Goal: Task Accomplishment & Management: Manage account settings

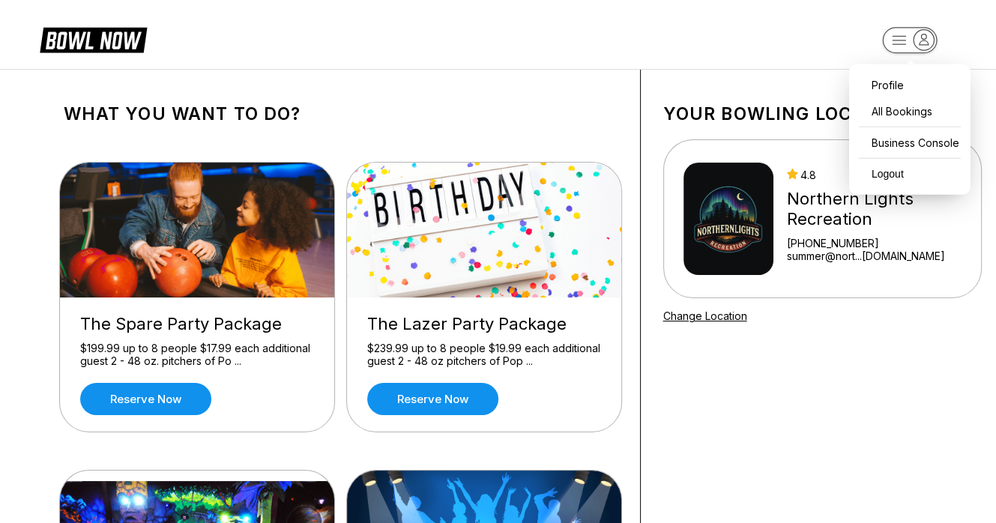
click at [921, 43] on icon "button" at bounding box center [924, 39] width 9 height 10
click at [924, 138] on div "Business Console" at bounding box center [910, 143] width 106 height 26
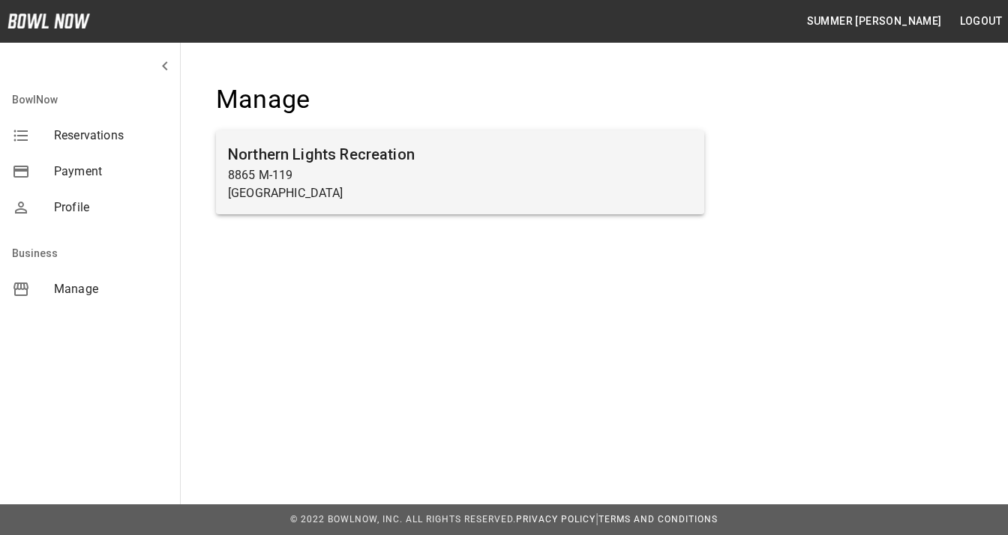
click at [356, 149] on h6 "Northern Lights Recreation" at bounding box center [460, 154] width 464 height 24
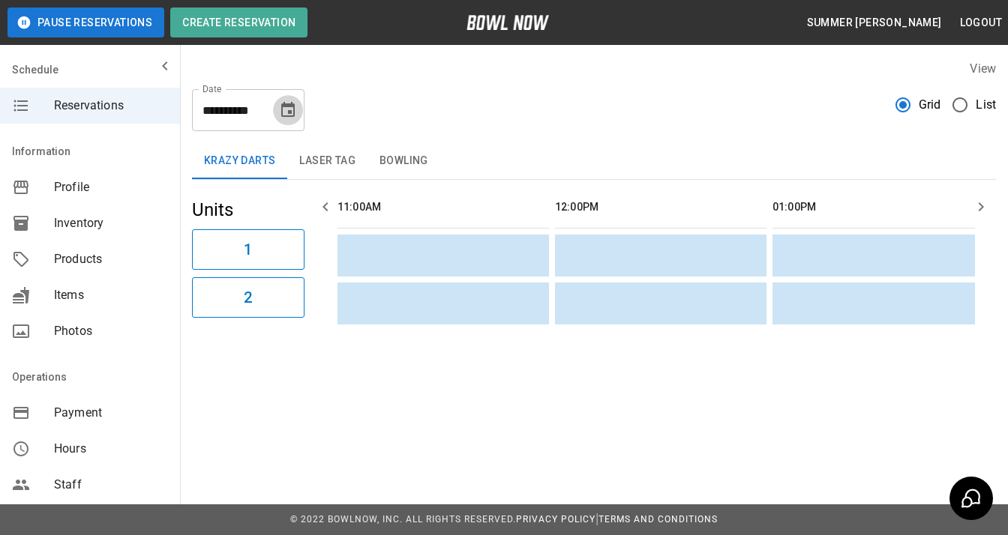
click at [288, 109] on icon "Choose date, selected date is Oct 9, 2025" at bounding box center [288, 110] width 18 height 18
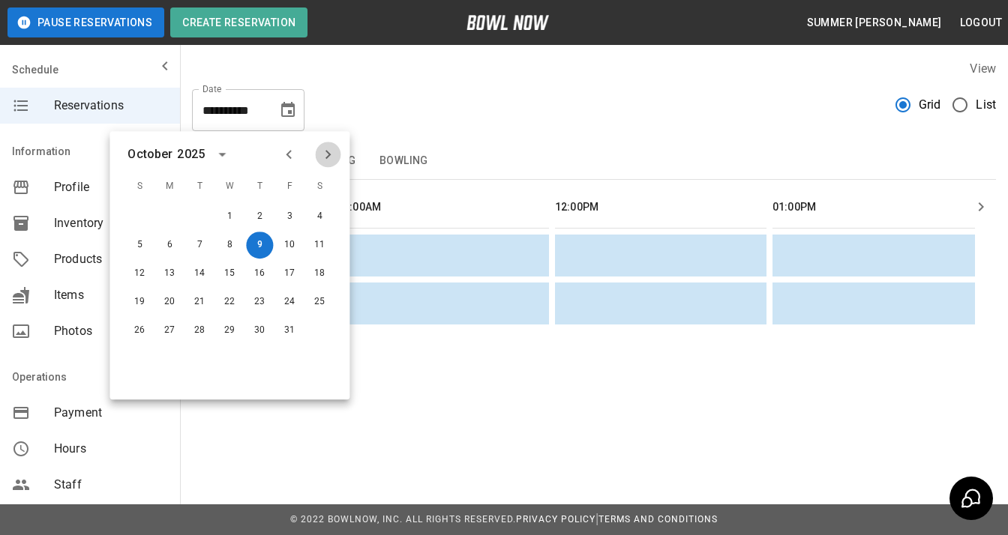
click at [327, 150] on icon "Next month" at bounding box center [328, 154] width 18 height 18
click at [325, 268] on button "15" at bounding box center [319, 273] width 27 height 27
type input "**********"
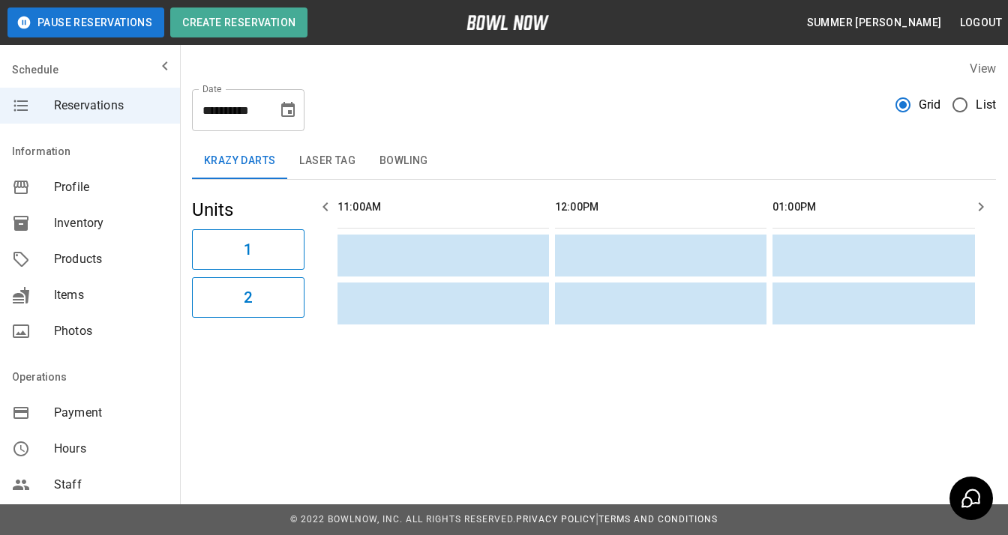
drag, startPoint x: 338, startPoint y: 146, endPoint x: 397, endPoint y: 155, distance: 59.2
click at [337, 146] on button "Laser Tag" at bounding box center [327, 161] width 80 height 36
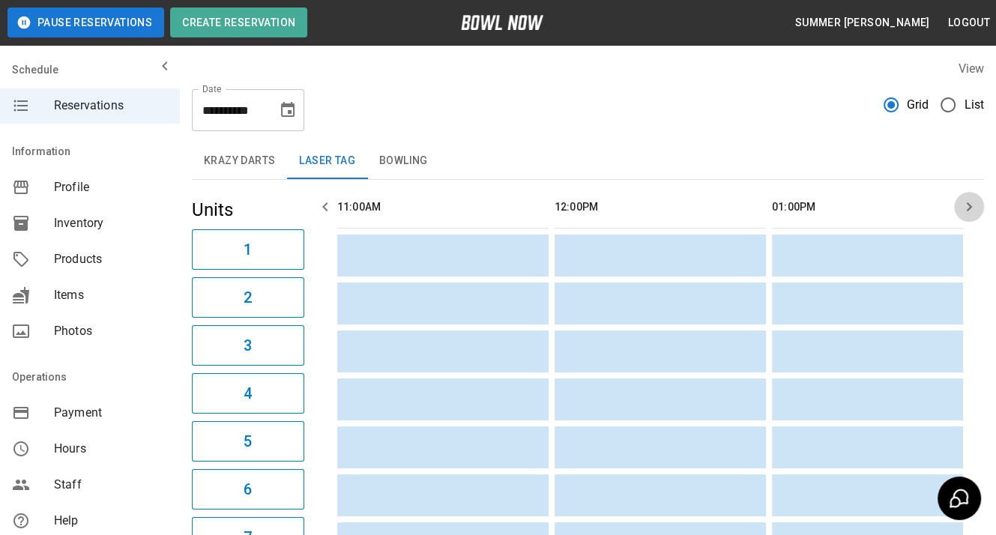
click at [974, 210] on icon "button" at bounding box center [969, 207] width 18 height 18
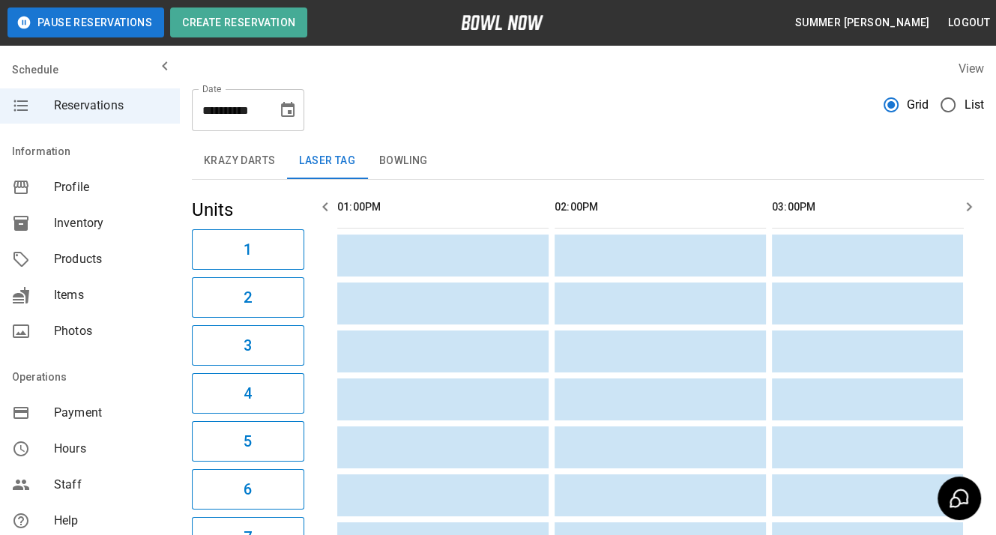
scroll to position [0, 652]
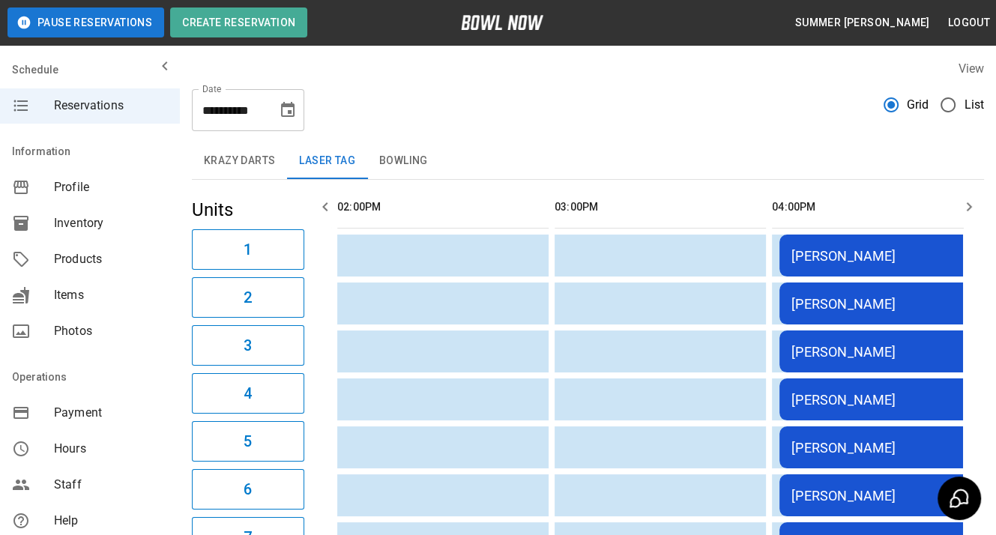
click at [974, 210] on icon "button" at bounding box center [969, 207] width 18 height 18
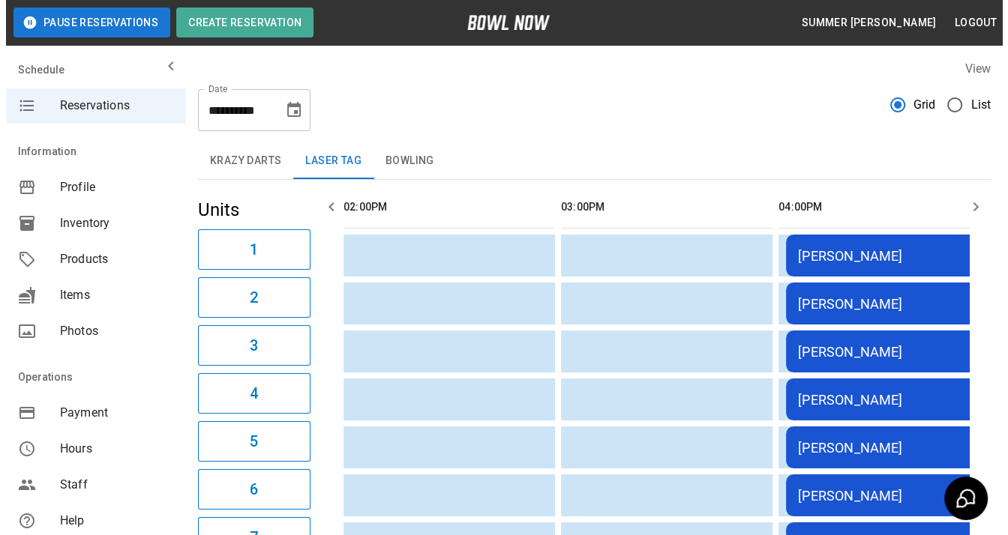
scroll to position [0, 870]
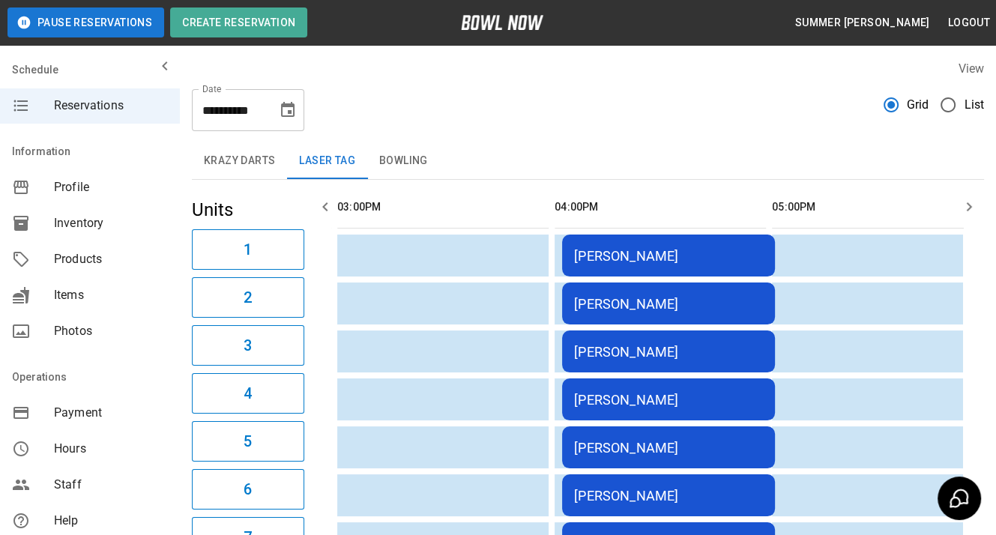
click at [652, 254] on div "[PERSON_NAME]" at bounding box center [668, 256] width 189 height 16
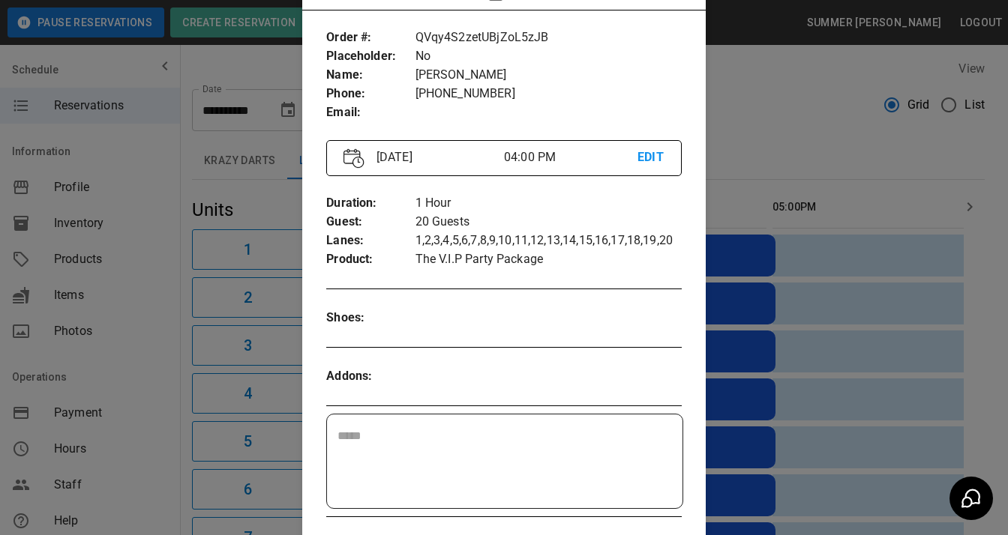
scroll to position [88, 0]
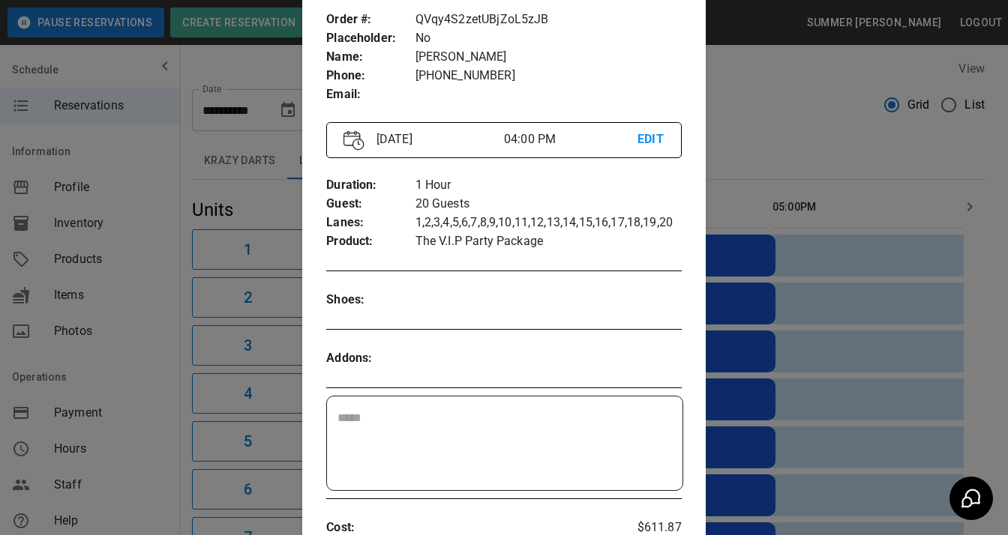
click at [651, 142] on p "EDIT" at bounding box center [650, 139] width 27 height 19
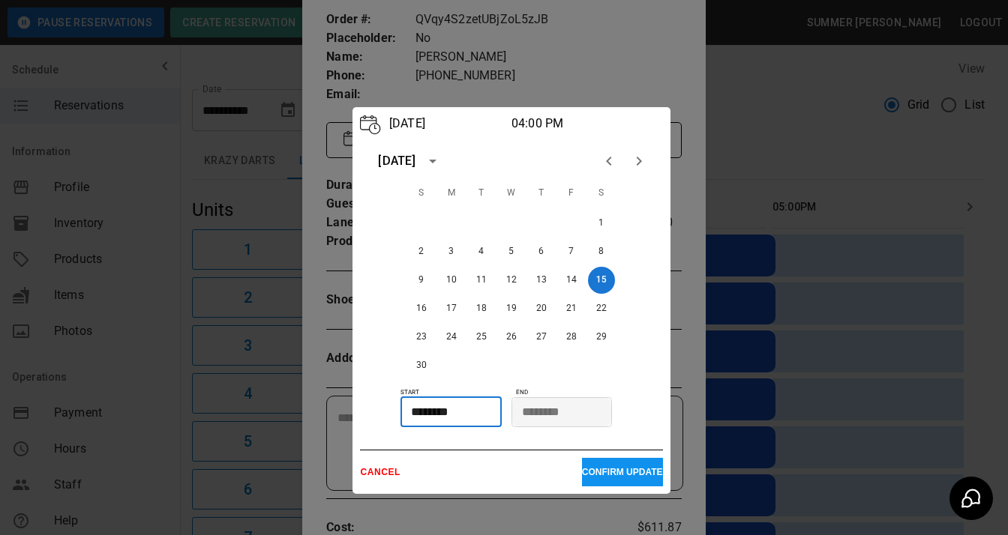
click at [424, 413] on input "********" at bounding box center [445, 412] width 90 height 30
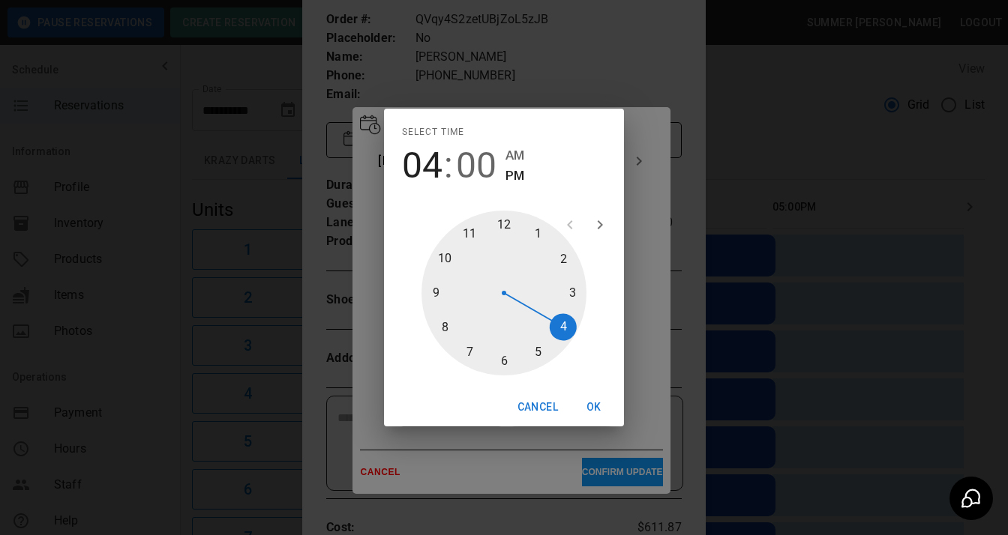
click at [539, 347] on div at bounding box center [503, 293] width 165 height 165
type input "********"
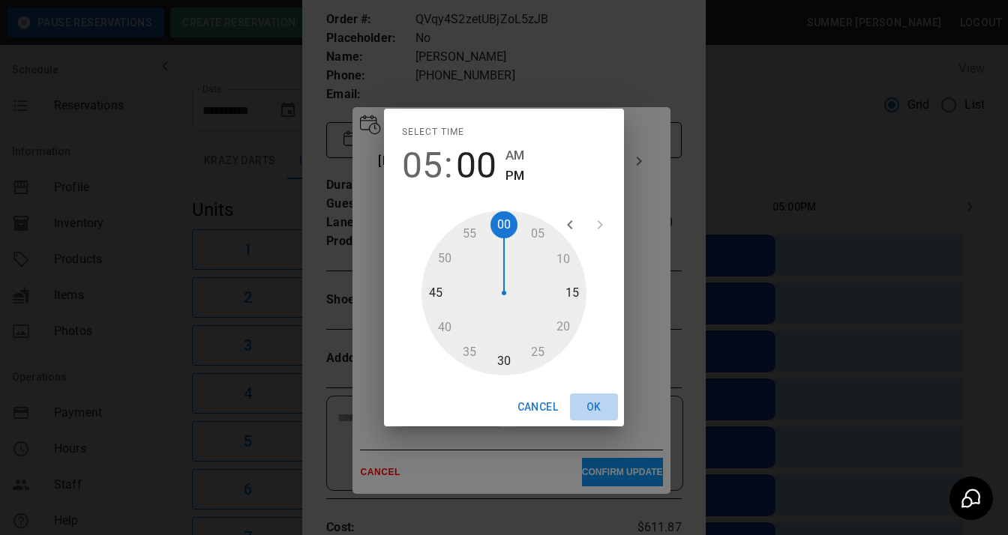
click at [594, 403] on button "OK" at bounding box center [594, 408] width 48 height 28
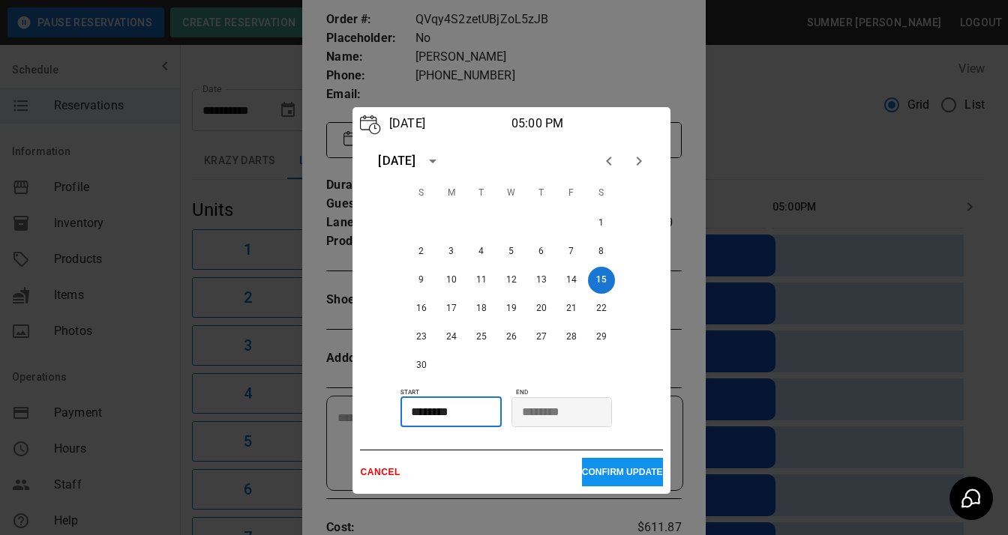
click at [604, 478] on button "CONFIRM UPDATE" at bounding box center [622, 472] width 81 height 28
click at [592, 475] on p "CONFIRM UPDATE" at bounding box center [622, 472] width 81 height 10
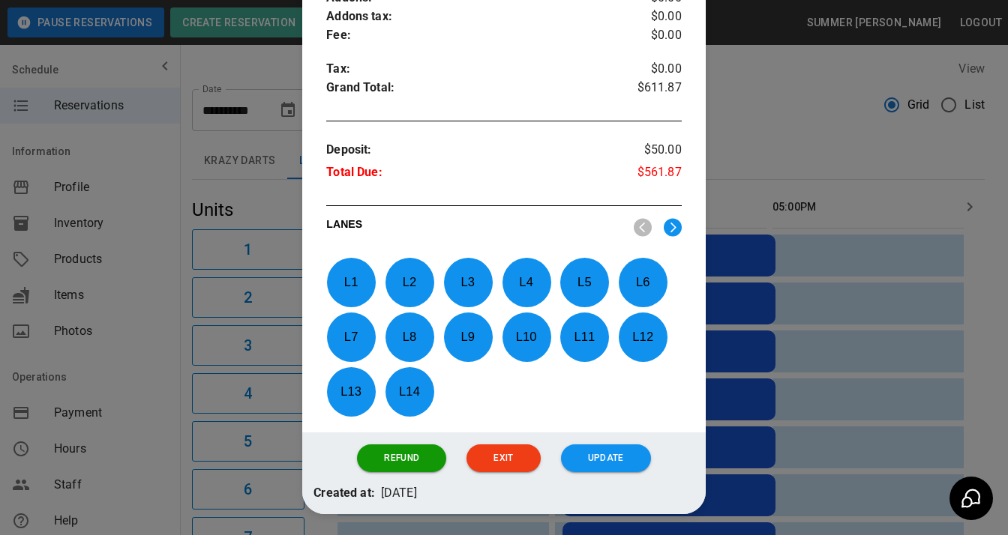
scroll to position [666, 0]
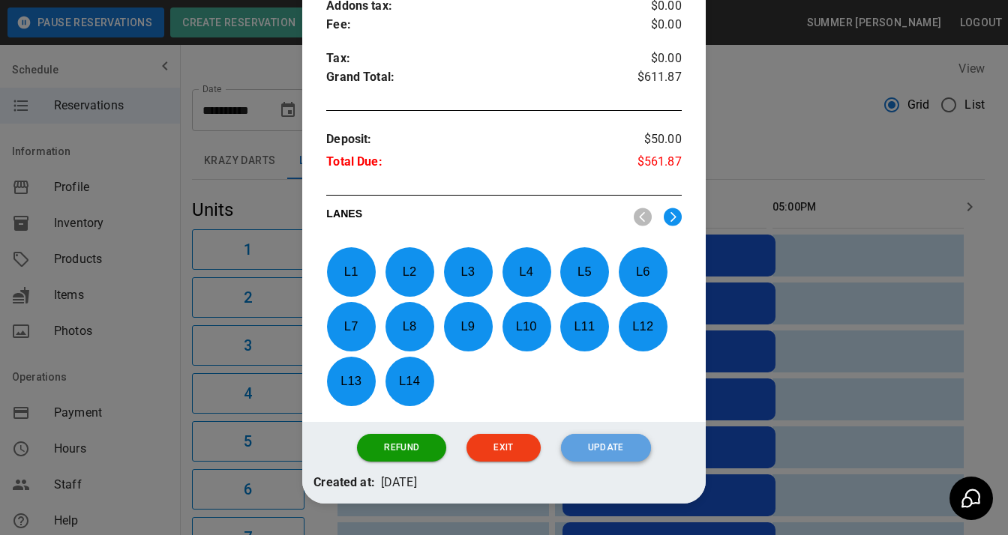
click at [603, 450] on button "Update" at bounding box center [606, 448] width 90 height 28
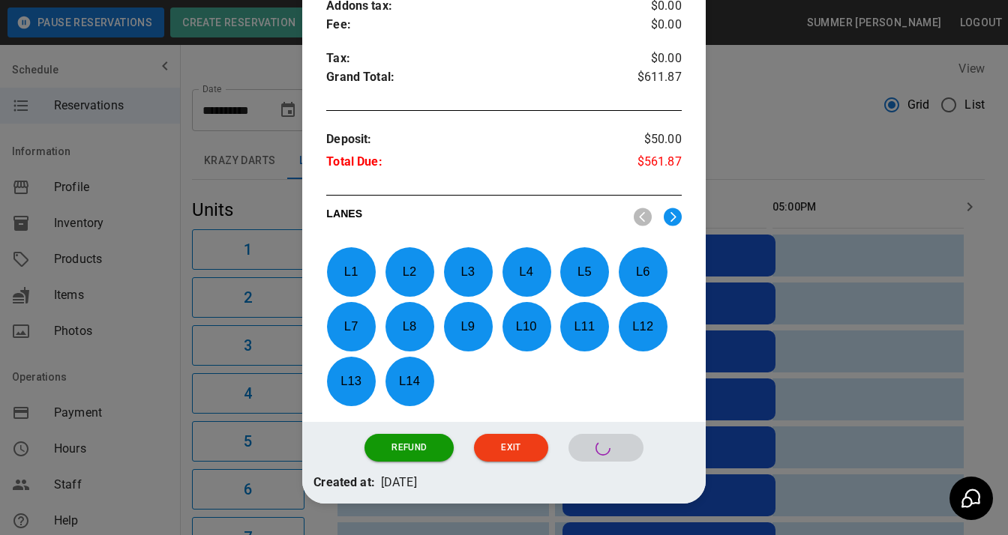
scroll to position [633, 0]
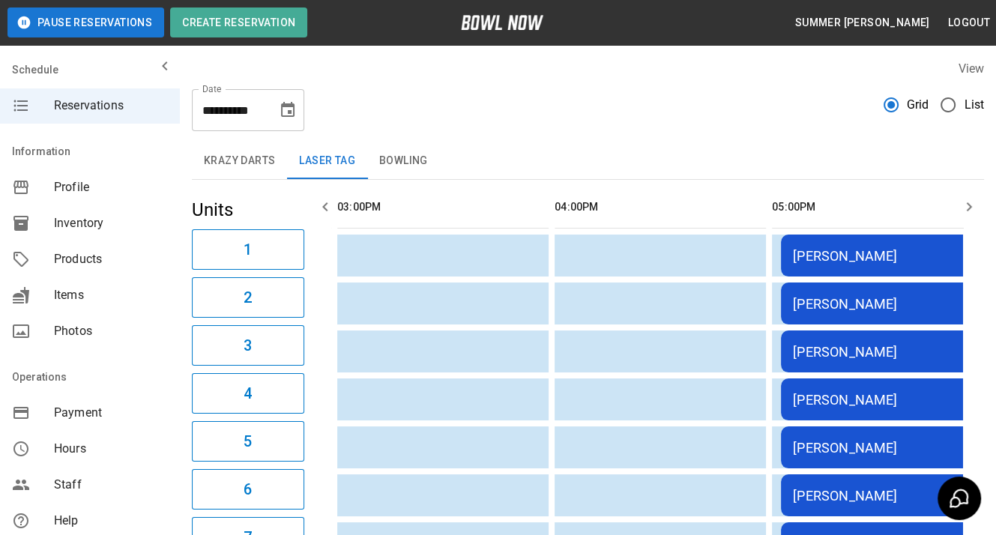
click at [397, 157] on button "Bowling" at bounding box center [403, 161] width 73 height 36
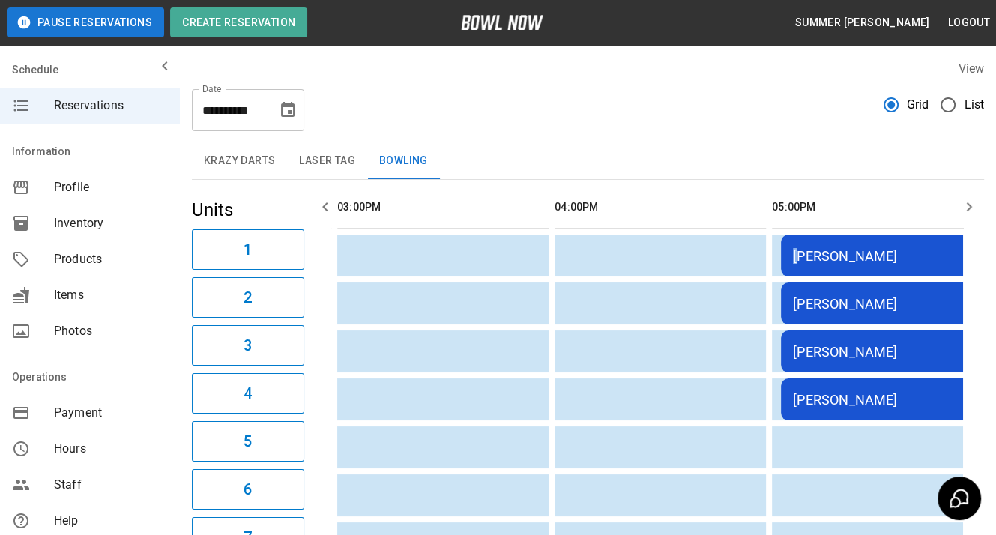
click at [795, 257] on div "[PERSON_NAME]" at bounding box center [887, 256] width 189 height 16
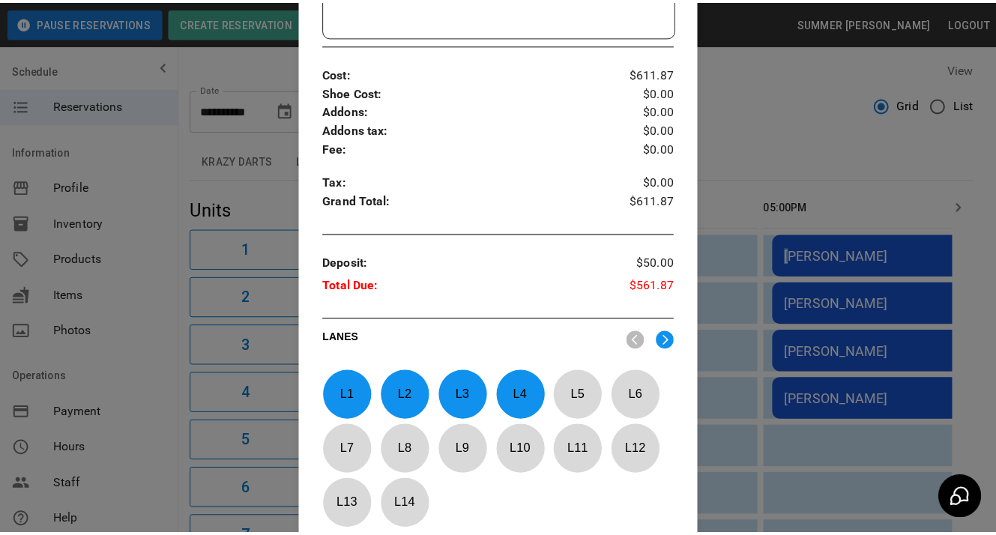
scroll to position [545, 0]
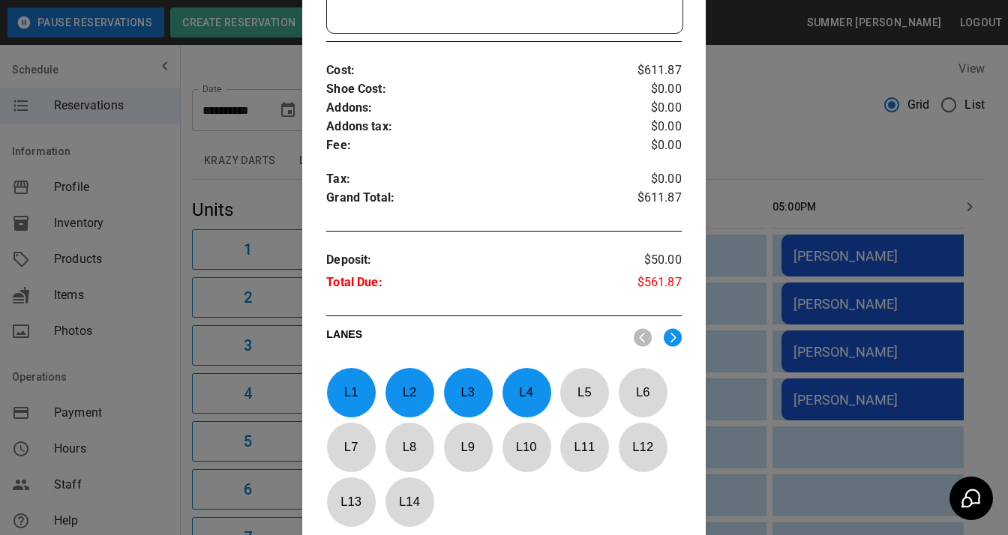
click at [582, 387] on p "L 5" at bounding box center [583, 392] width 49 height 35
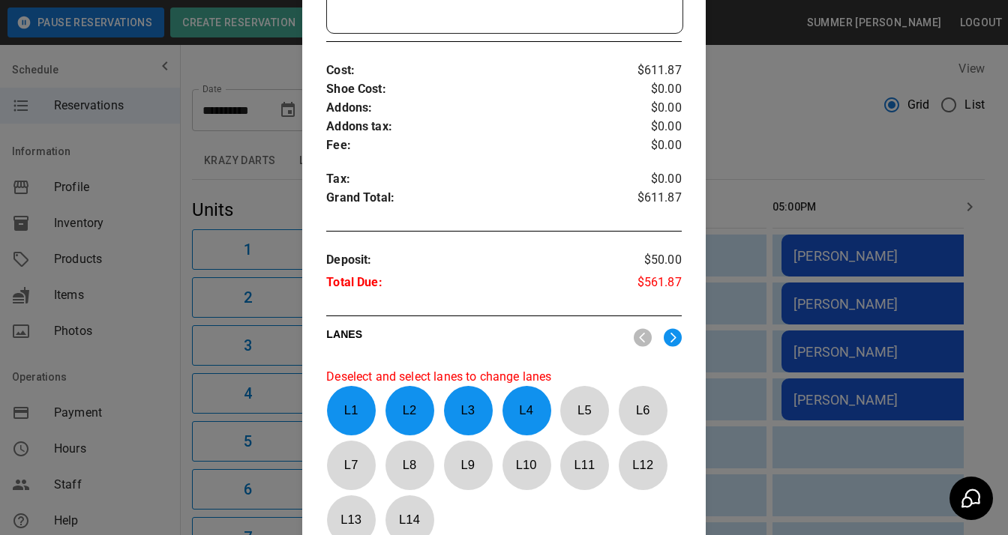
click at [585, 403] on p "L 5" at bounding box center [583, 410] width 49 height 35
click at [777, 184] on div at bounding box center [504, 267] width 1008 height 535
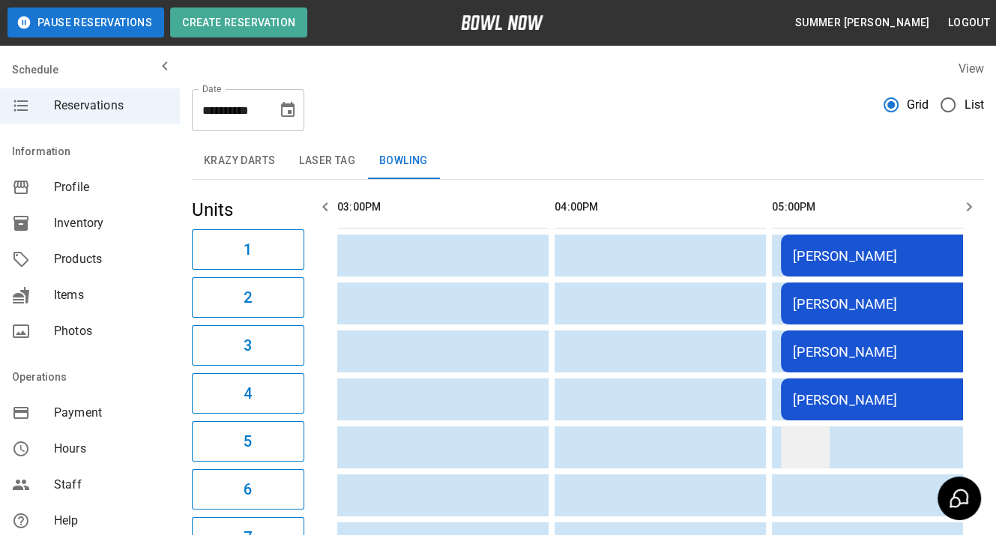
click at [795, 443] on td "sticky table" at bounding box center [805, 448] width 49 height 42
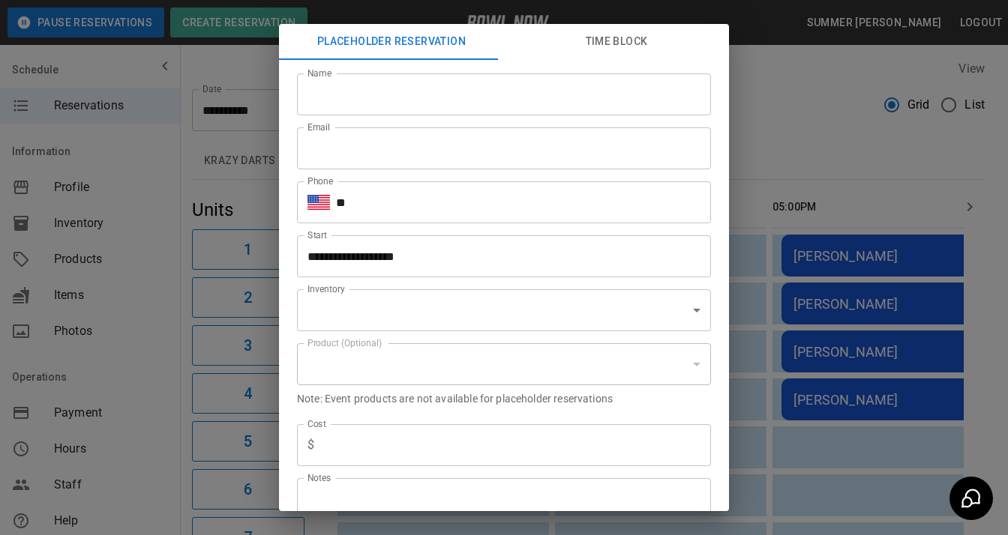
type input "**********"
click at [630, 45] on button "Time Block" at bounding box center [616, 42] width 225 height 36
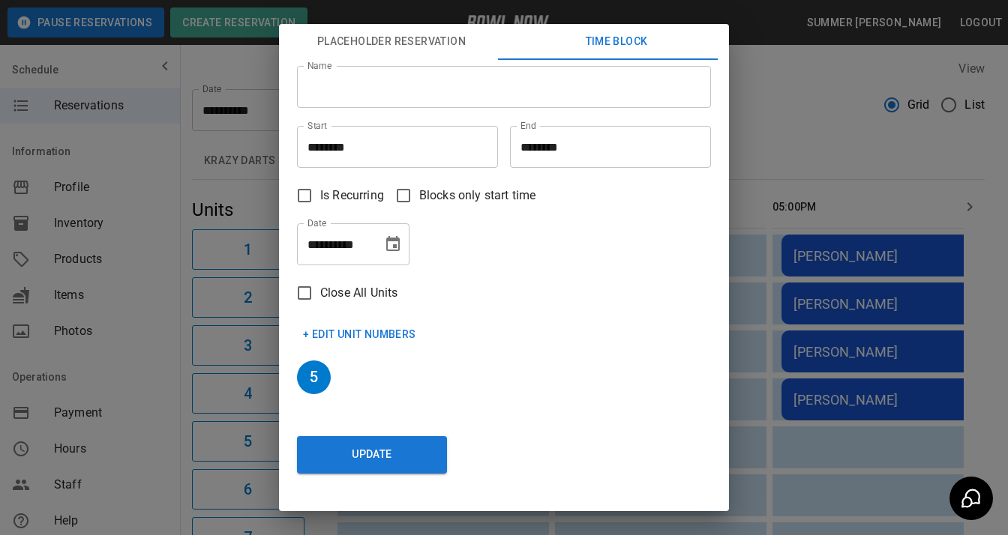
click at [413, 90] on input "Name" at bounding box center [504, 87] width 414 height 42
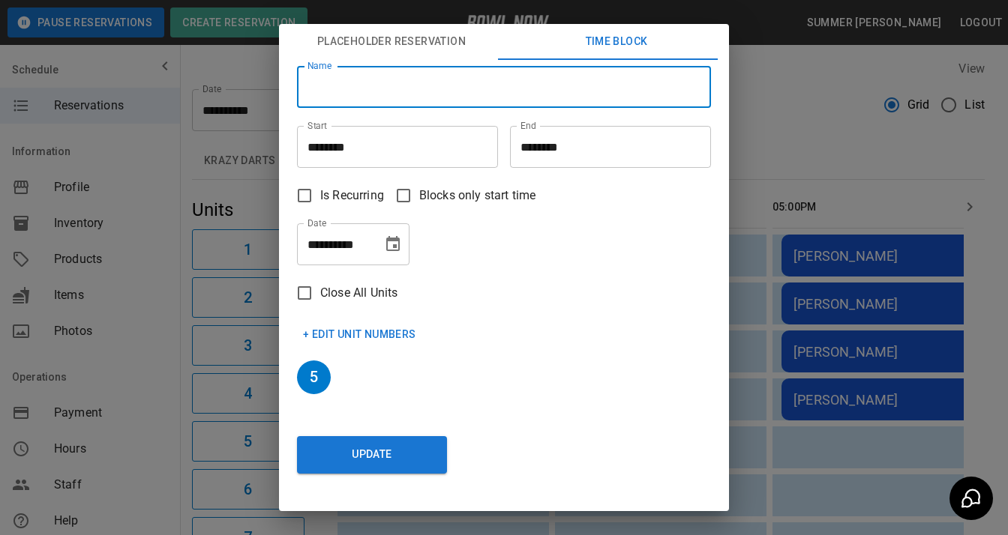
type input "********"
click at [319, 331] on button "+ Edit Unit Numbers" at bounding box center [359, 335] width 125 height 28
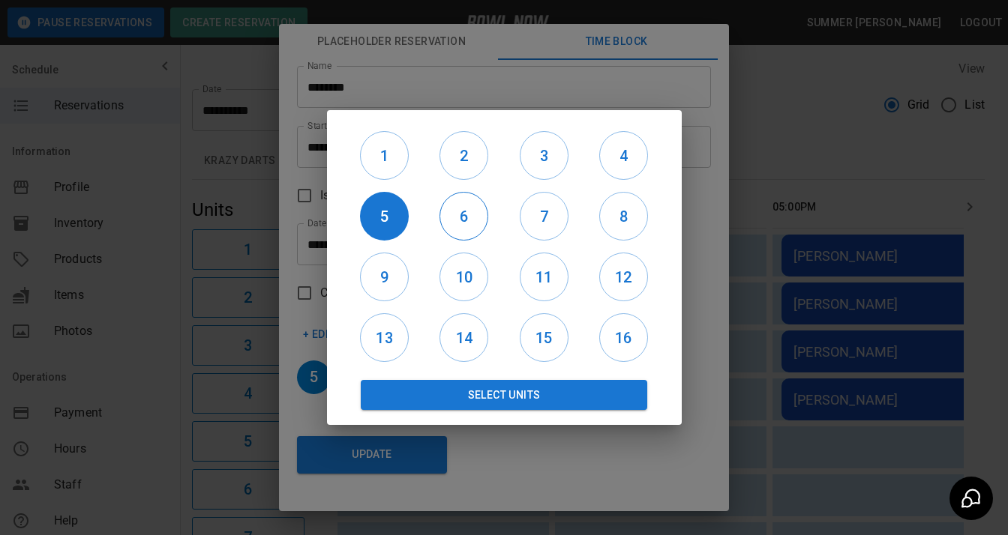
click at [460, 217] on h6 "6" at bounding box center [463, 217] width 47 height 24
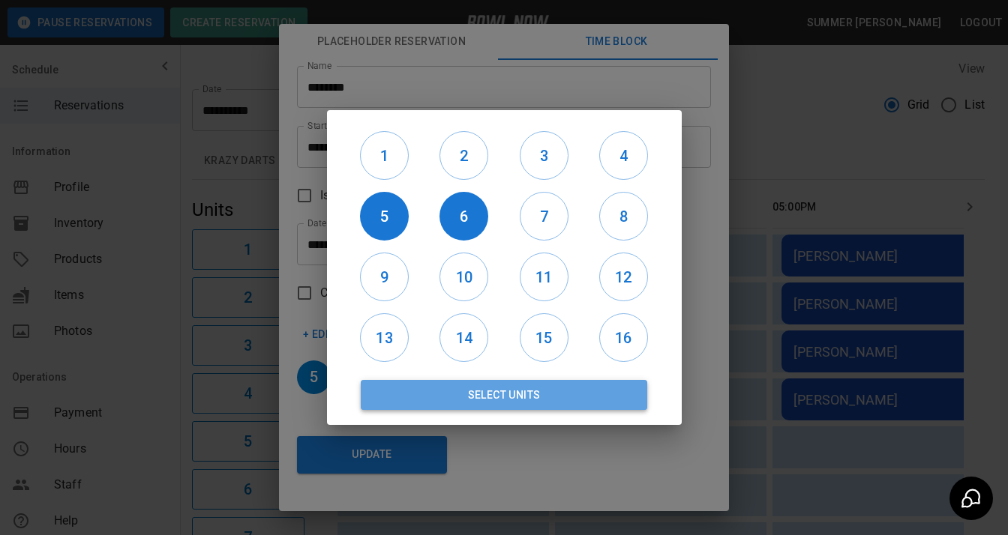
click at [539, 397] on button "Select Units" at bounding box center [504, 395] width 287 height 30
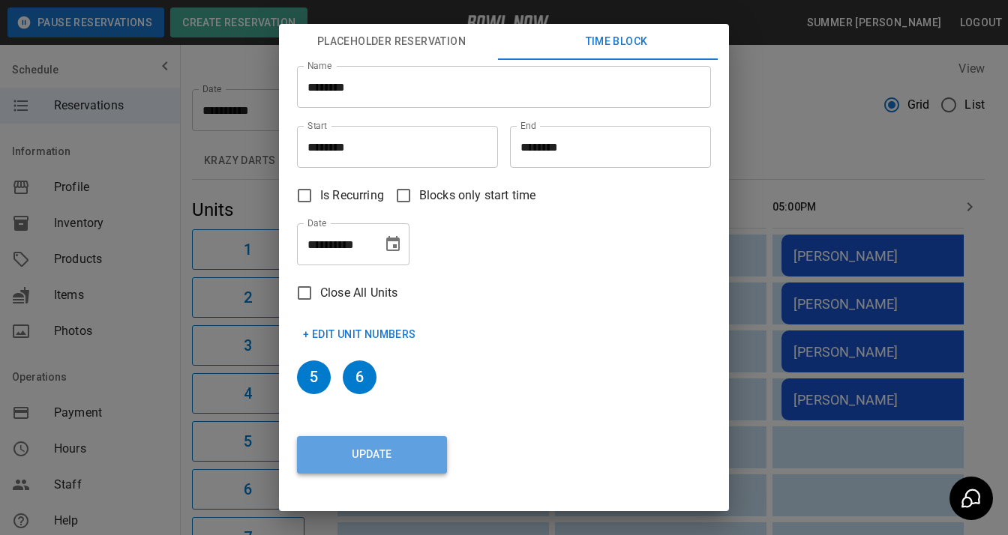
click at [408, 445] on button "Update" at bounding box center [372, 454] width 150 height 37
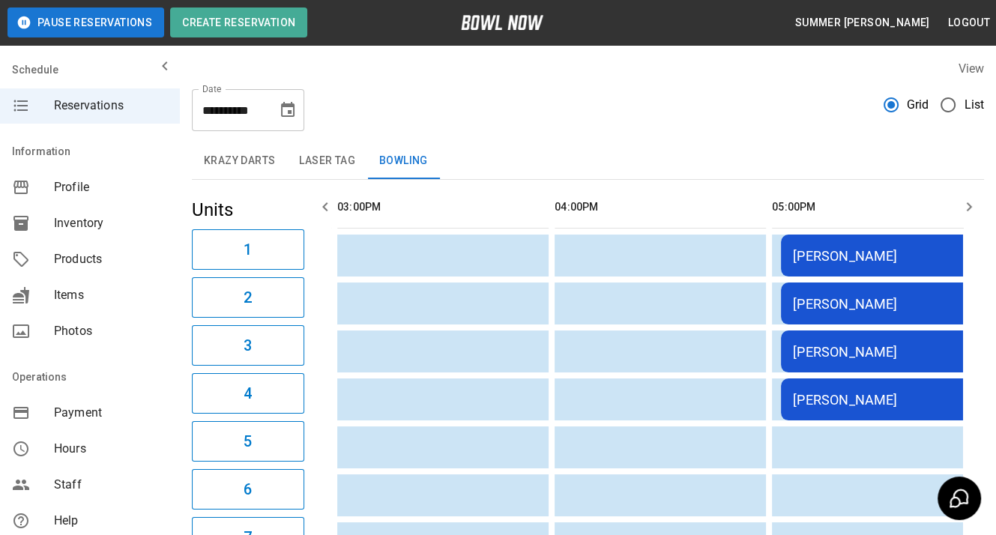
click at [964, 206] on icon "button" at bounding box center [969, 207] width 18 height 18
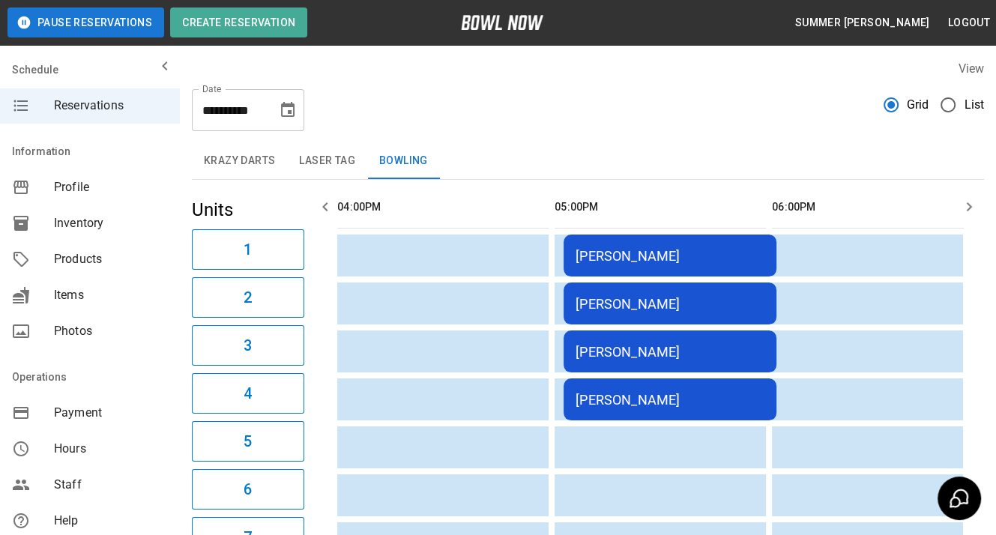
scroll to position [0, 1087]
click at [964, 206] on icon "button" at bounding box center [969, 207] width 18 height 18
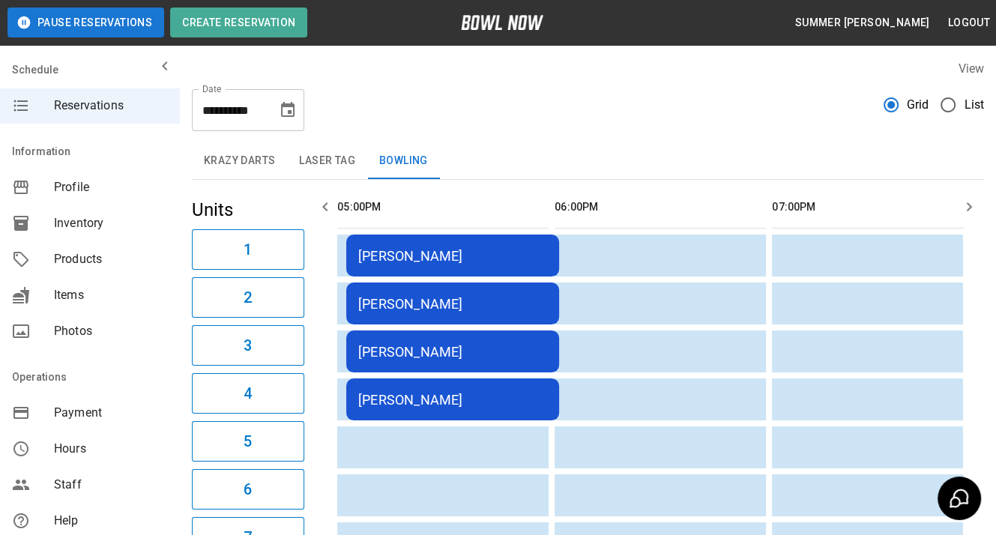
click at [319, 208] on icon "button" at bounding box center [325, 207] width 18 height 18
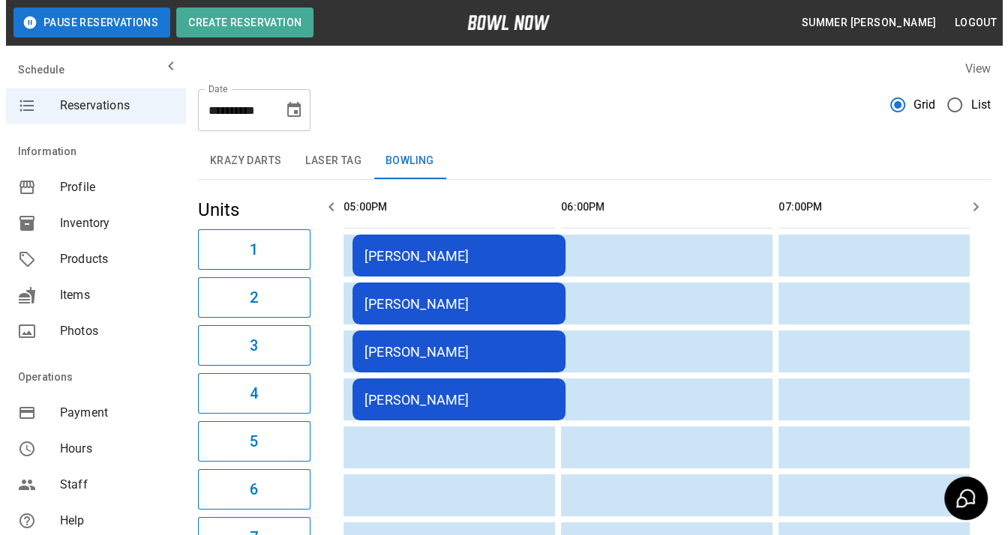
scroll to position [0, 1087]
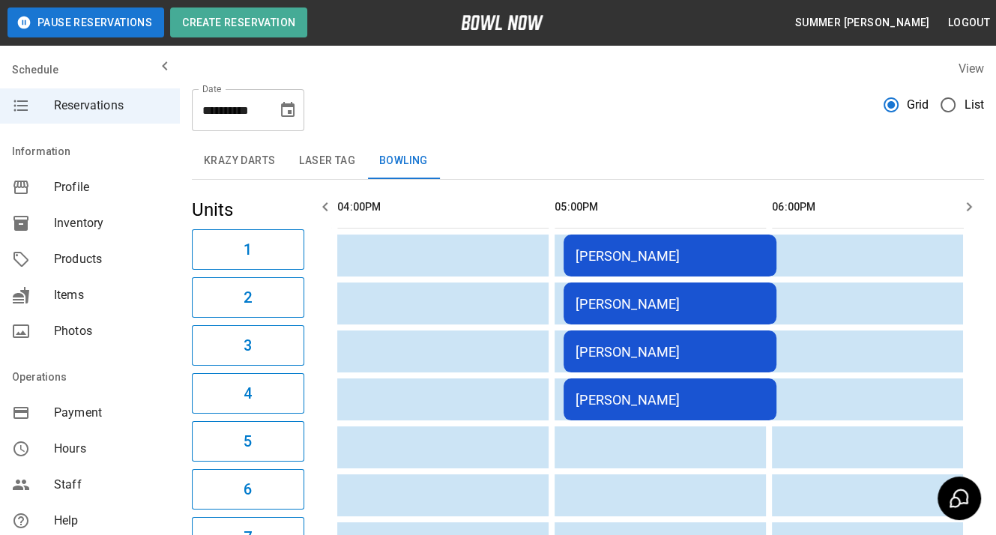
click at [660, 253] on div "[PERSON_NAME]" at bounding box center [670, 256] width 189 height 16
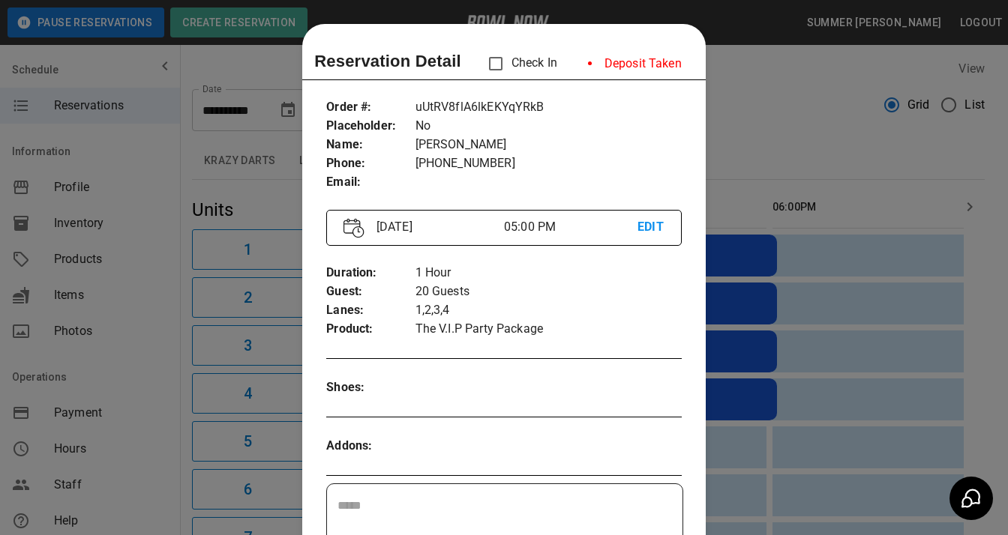
scroll to position [24, 0]
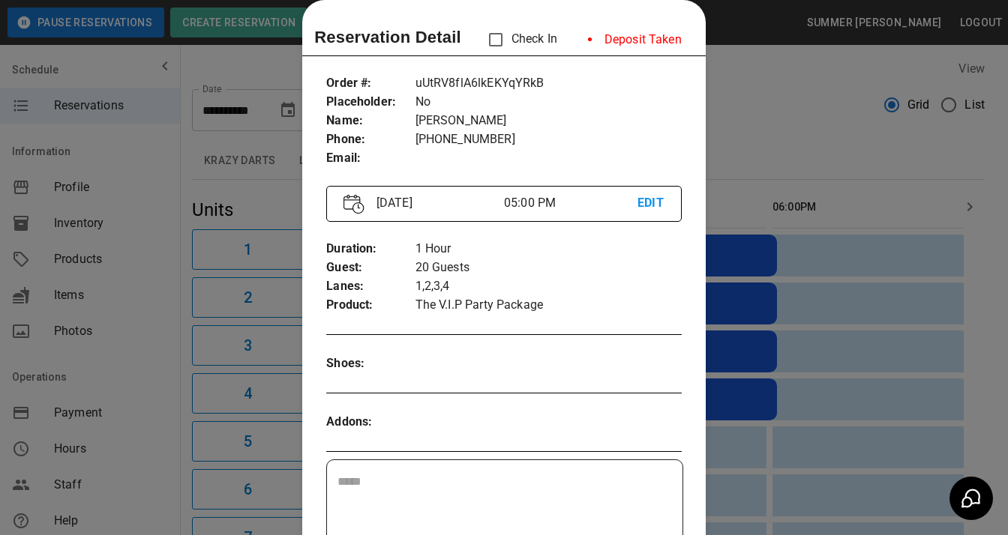
click at [790, 109] on div at bounding box center [504, 267] width 1008 height 535
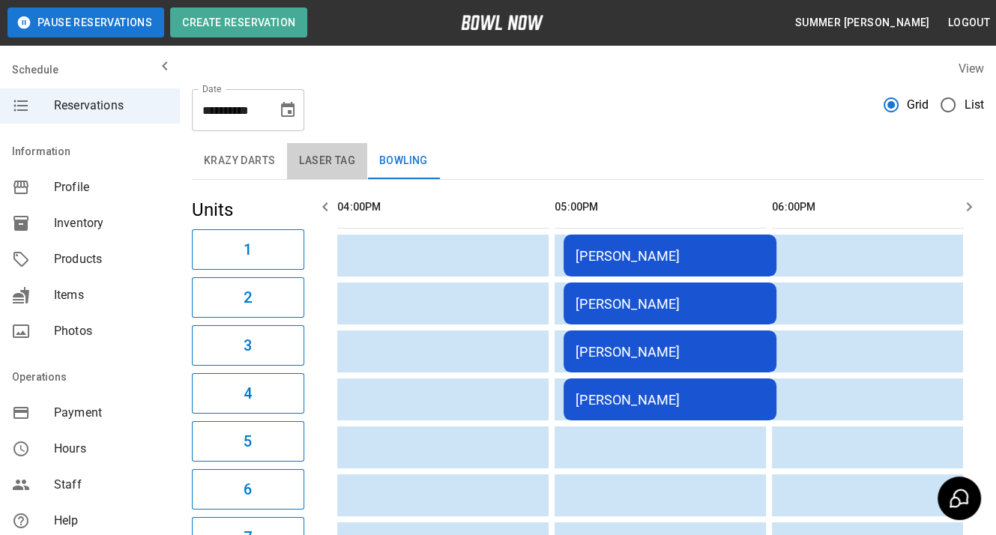
click at [346, 154] on button "Laser Tag" at bounding box center [327, 161] width 80 height 36
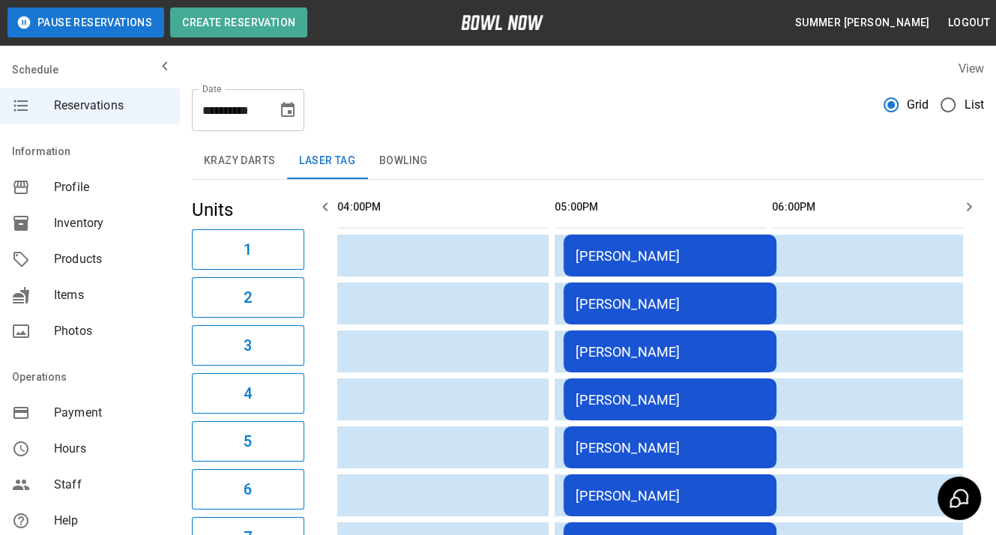
click at [648, 246] on td "[PERSON_NAME]" at bounding box center [670, 256] width 213 height 42
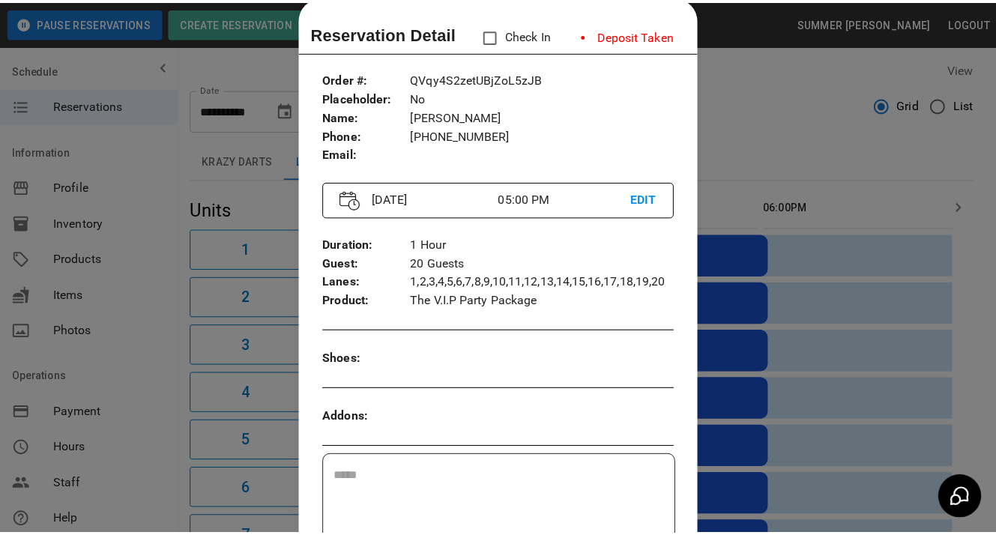
scroll to position [0, 0]
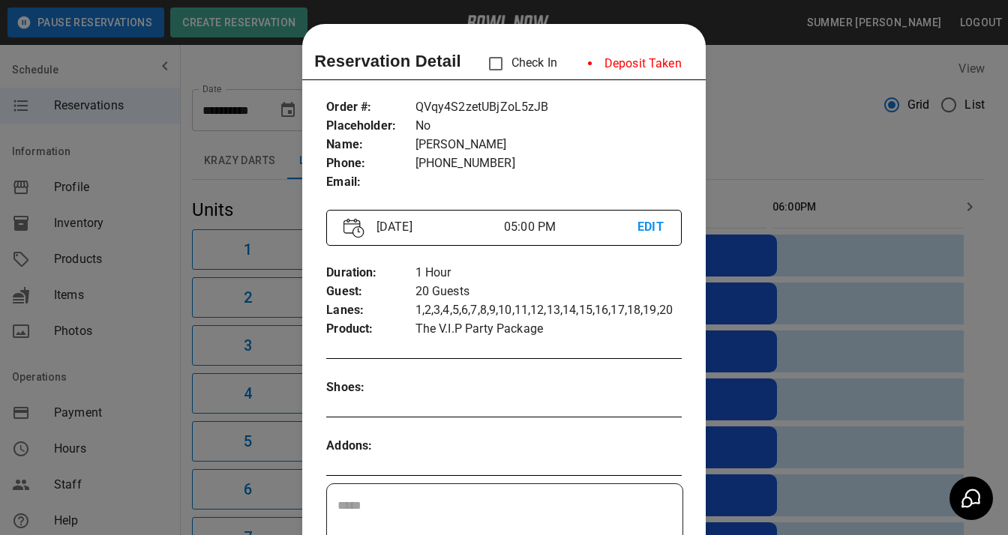
click at [739, 70] on div at bounding box center [504, 267] width 1008 height 535
